Goal: Transaction & Acquisition: Purchase product/service

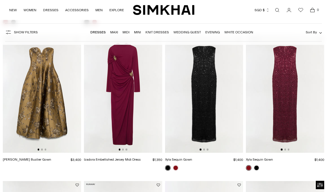
scroll to position [338, 0]
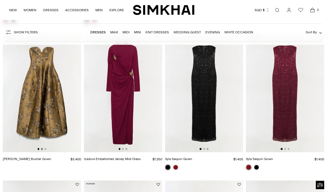
click at [42, 149] on button "Go to slide 2" at bounding box center [42, 149] width 2 height 2
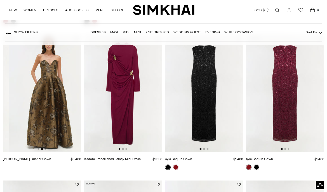
scroll to position [0, 78]
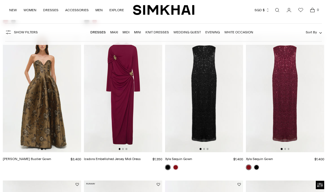
click at [45, 149] on button "Go to slide 3" at bounding box center [46, 149] width 2 height 2
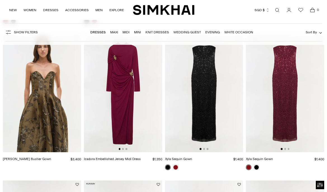
scroll to position [0, 157]
click at [42, 149] on button "Go to slide 2" at bounding box center [42, 149] width 2 height 2
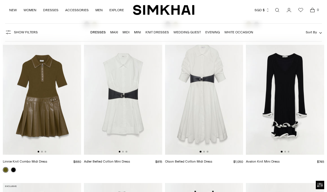
scroll to position [1641, 0]
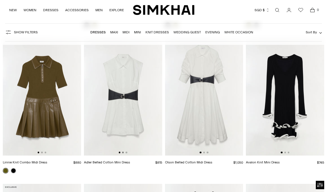
click at [124, 152] on button "Go to slide 2" at bounding box center [123, 153] width 2 height 2
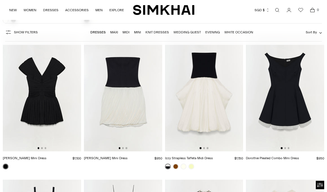
scroll to position [1937, 0]
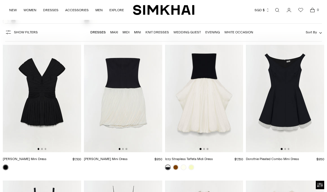
click at [205, 150] on div at bounding box center [204, 149] width 9 height 2
click at [204, 149] on button "Go to slide 2" at bounding box center [204, 149] width 2 height 2
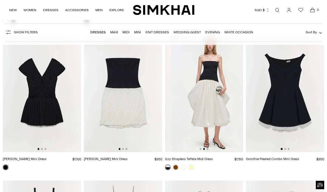
scroll to position [0, 78]
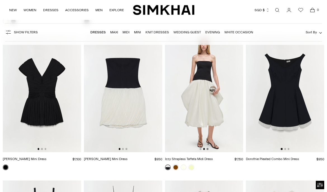
click at [208, 148] on button "Go to slide 3" at bounding box center [208, 149] width 2 height 2
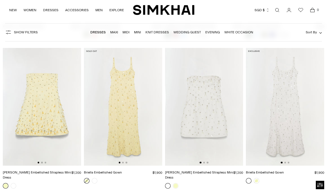
scroll to position [2506, 0]
click at [42, 162] on button "Go to slide 2" at bounding box center [42, 163] width 2 height 2
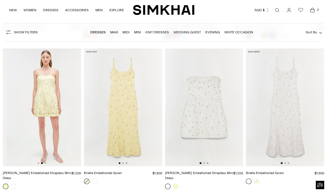
scroll to position [0, 78]
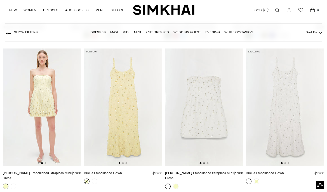
click at [204, 162] on button "Go to slide 2" at bounding box center [204, 163] width 2 height 2
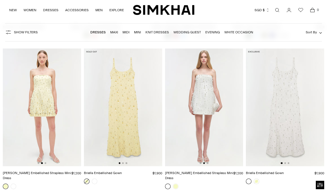
click at [285, 162] on img at bounding box center [285, 107] width 78 height 118
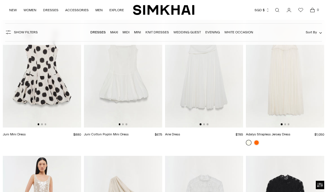
scroll to position [6050, 0]
